Goal: Transaction & Acquisition: Purchase product/service

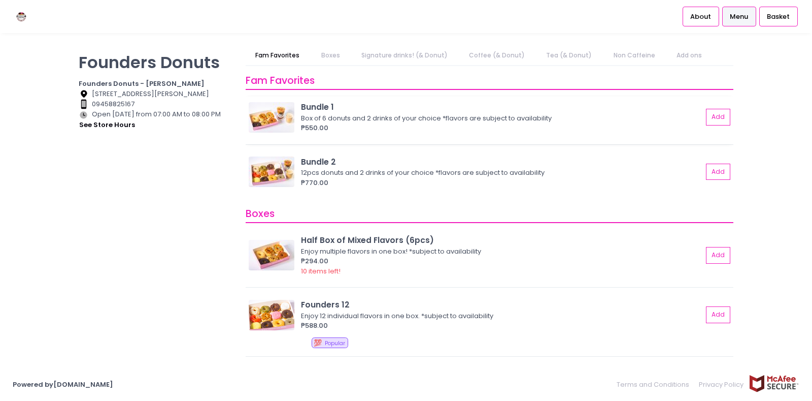
click at [290, 115] on img at bounding box center [272, 117] width 46 height 30
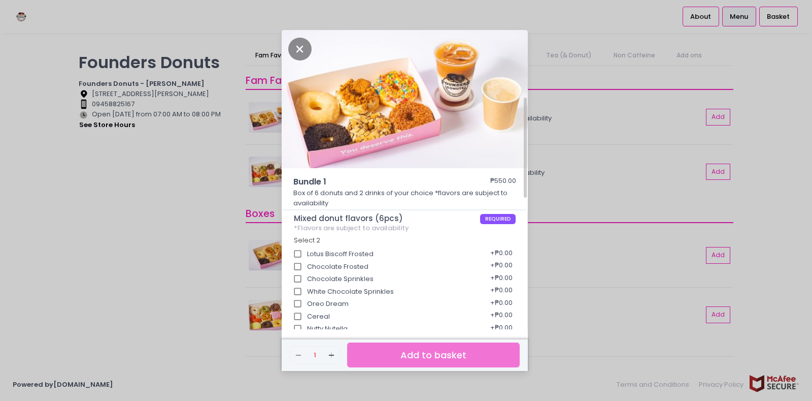
scroll to position [51, 0]
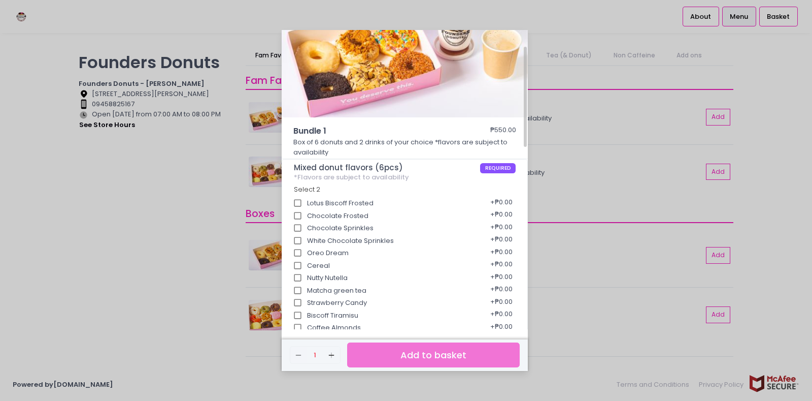
click at [490, 202] on div "+ ₱0.00" at bounding box center [501, 202] width 29 height 19
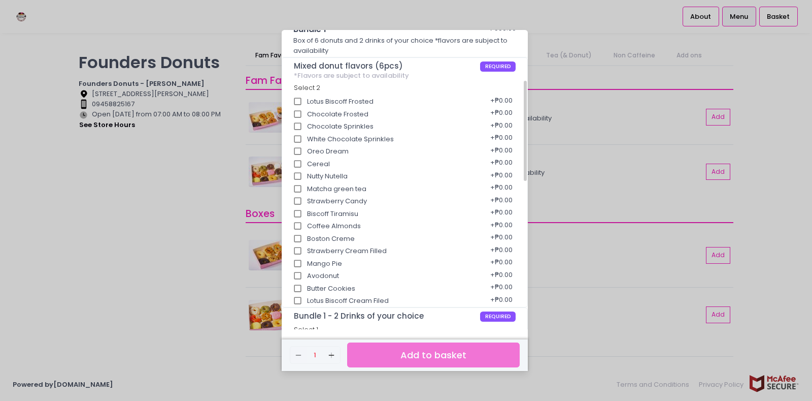
click at [295, 213] on input "Biscoff Tiramisu" at bounding box center [297, 213] width 19 height 19
click at [303, 206] on input "Biscoff Tiramisu" at bounding box center [297, 213] width 19 height 19
checkbox input "false"
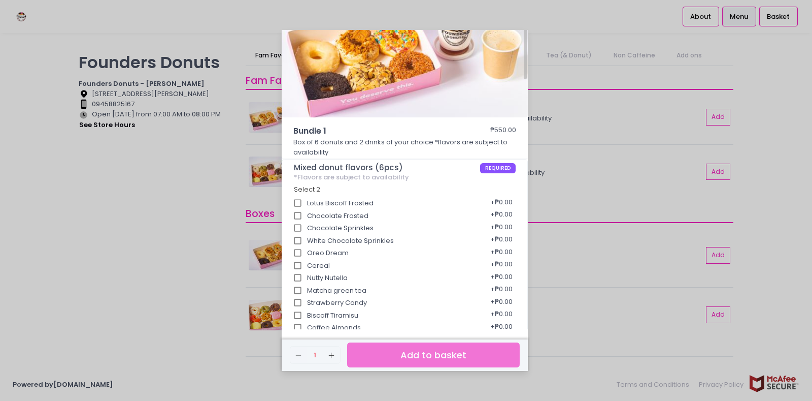
scroll to position [0, 0]
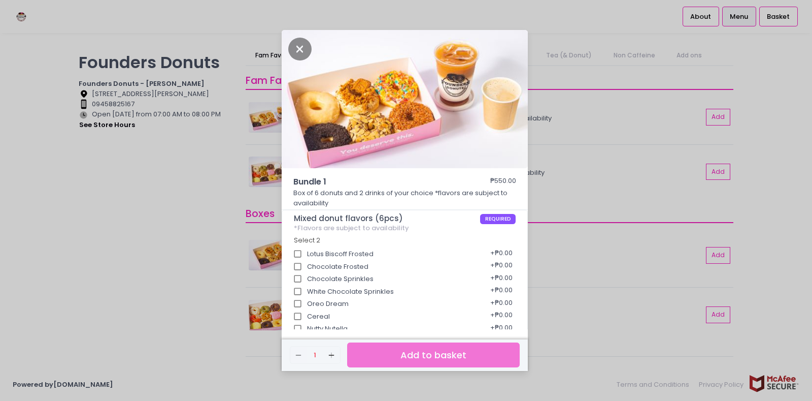
click at [217, 162] on div "Bundle 1 ₱550.00 Box of 6 donuts and 2 drinks of your choice *flavors are subje…" at bounding box center [406, 200] width 812 height 401
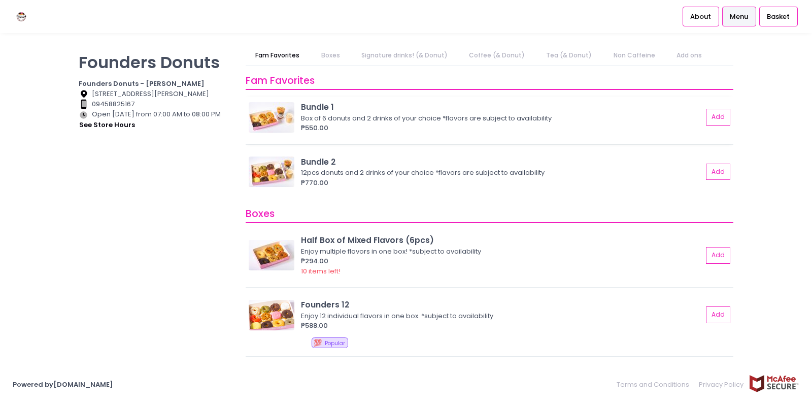
click at [276, 120] on img at bounding box center [272, 117] width 46 height 30
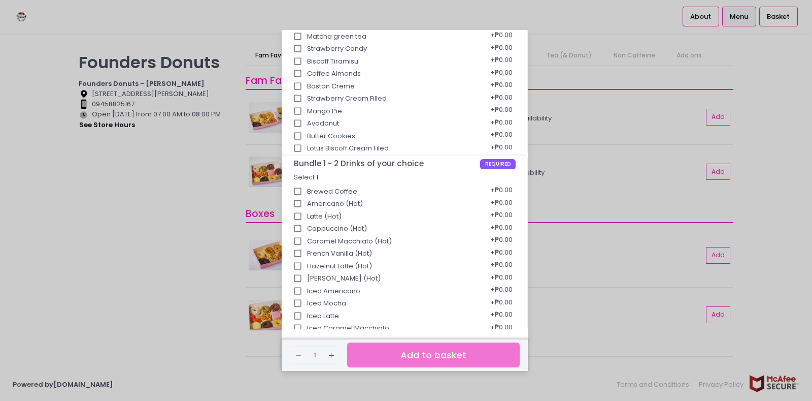
scroll to position [102, 0]
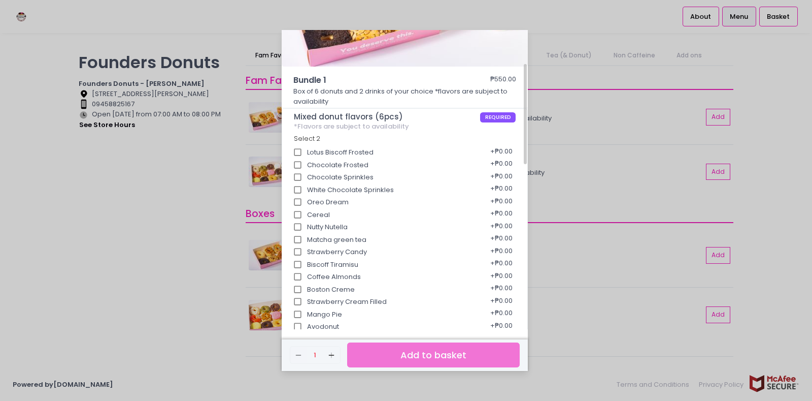
click at [230, 254] on div "Bundle 1 ₱550.00 Box of 6 donuts and 2 drinks of your choice *flavors are subje…" at bounding box center [406, 200] width 812 height 401
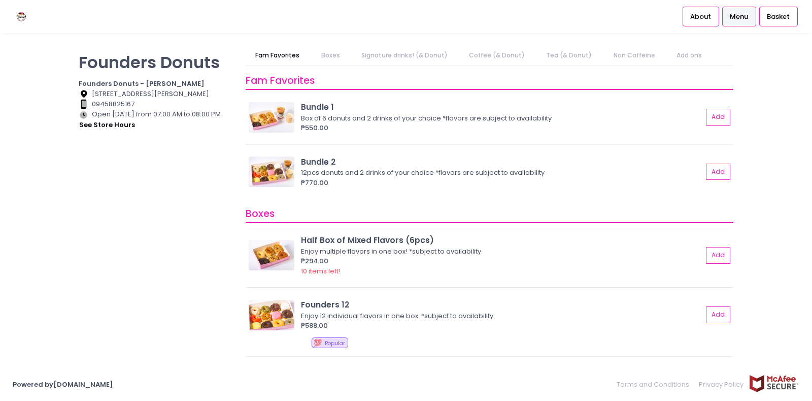
click at [280, 246] on img at bounding box center [272, 255] width 46 height 30
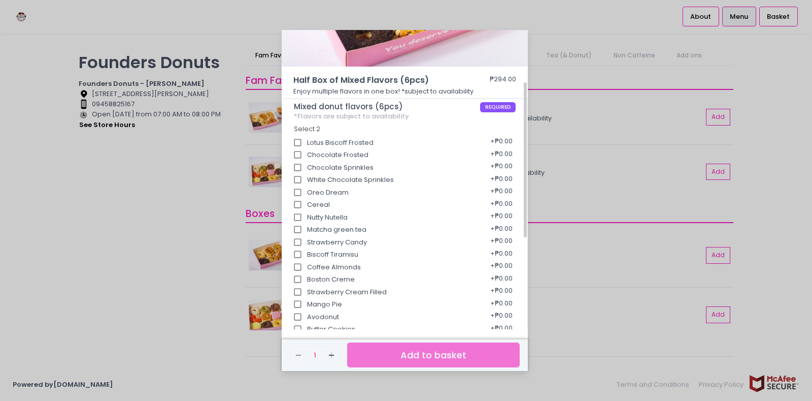
scroll to position [152, 0]
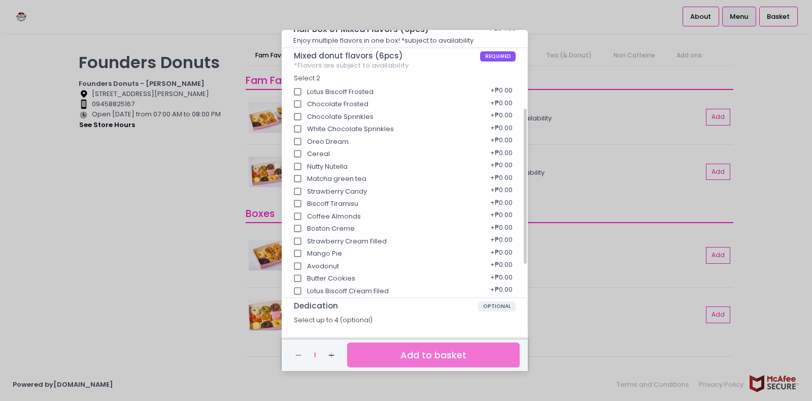
click at [211, 259] on div "Half Box of Mixed Flavors (6pcs) ₱294.00 Enjoy multiple flavors in one box! *su…" at bounding box center [406, 200] width 812 height 401
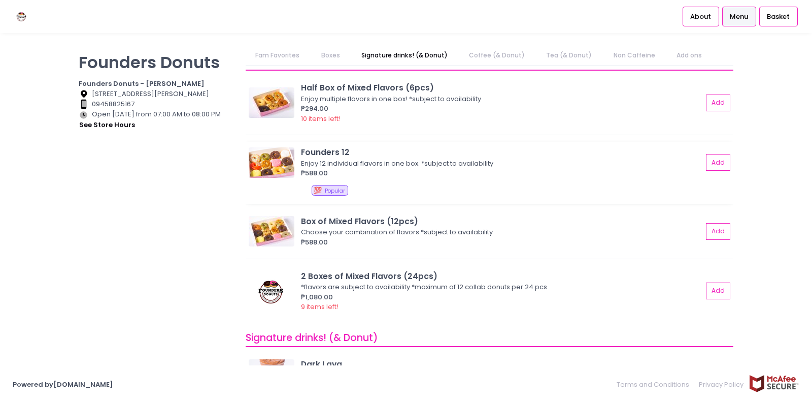
click at [264, 167] on img at bounding box center [272, 162] width 46 height 30
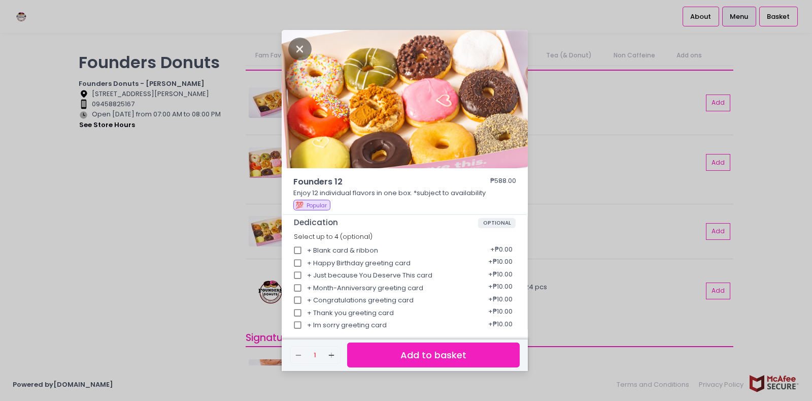
scroll to position [43, 0]
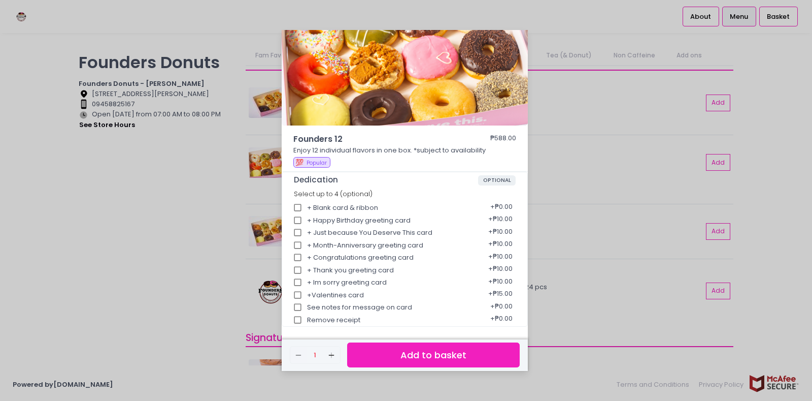
click at [221, 259] on div "Founders 12 ₱588.00 Enjoy 12 individual flavors in one box. *subject to availab…" at bounding box center [406, 200] width 812 height 401
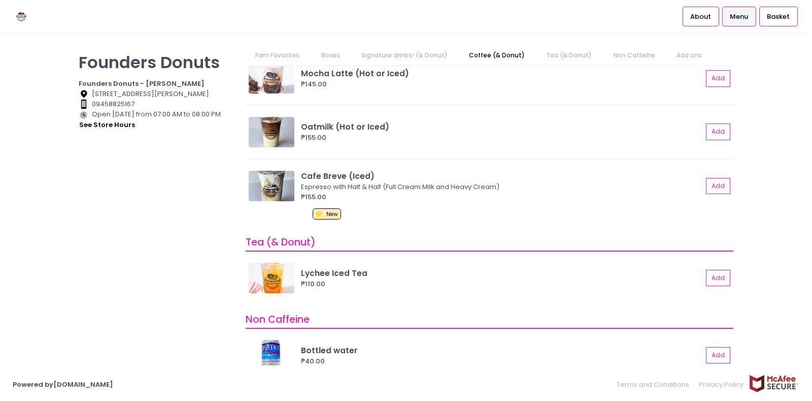
scroll to position [916, 0]
